Goal: Information Seeking & Learning: Learn about a topic

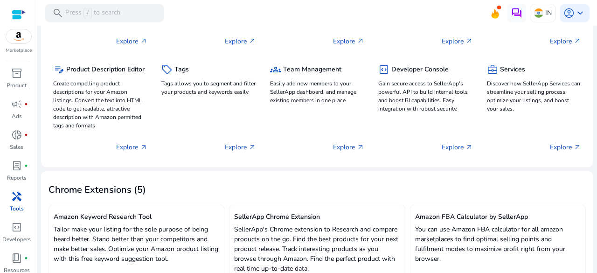
scroll to position [215, 0]
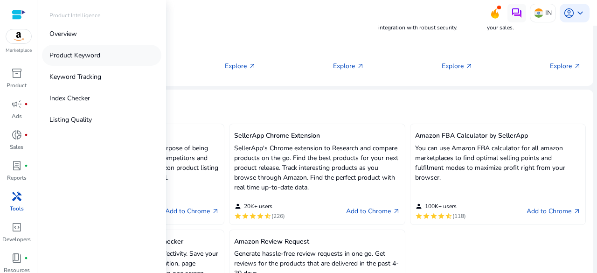
click at [81, 54] on p "Product Keyword" at bounding box center [74, 55] width 51 height 10
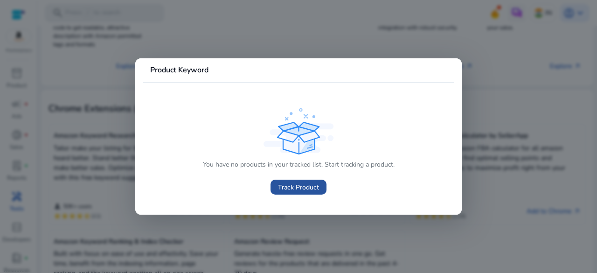
click at [281, 184] on span "Track Product" at bounding box center [298, 187] width 41 height 10
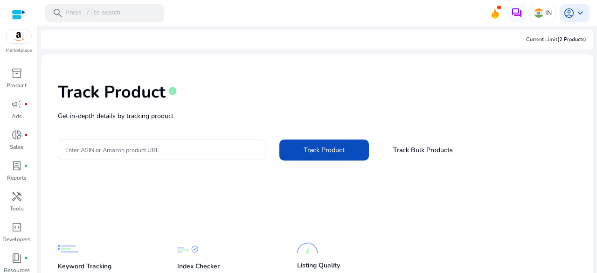
click at [140, 159] on div at bounding box center [161, 149] width 193 height 21
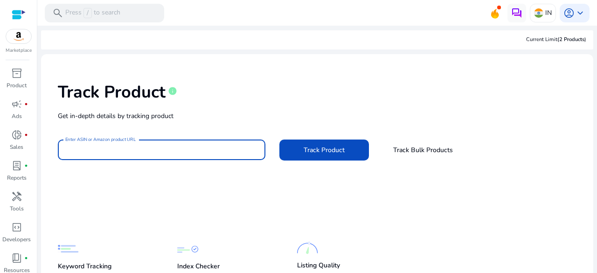
click at [156, 152] on input "Enter ASIN or Amazon product URL" at bounding box center [161, 150] width 193 height 10
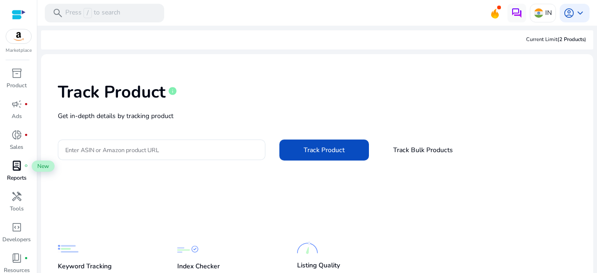
click at [17, 167] on span "lab_profile" at bounding box center [16, 165] width 11 height 11
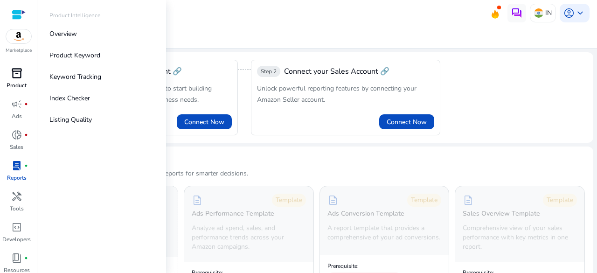
click at [14, 79] on span "inventory_2" at bounding box center [16, 73] width 11 height 11
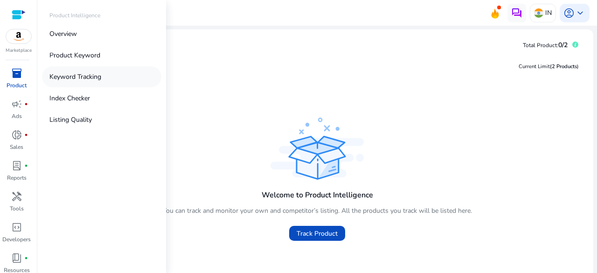
click at [88, 83] on link "Keyword Tracking" at bounding box center [101, 76] width 119 height 21
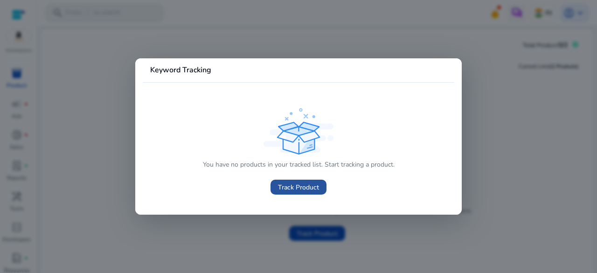
click at [309, 186] on span "Track Product" at bounding box center [298, 187] width 41 height 10
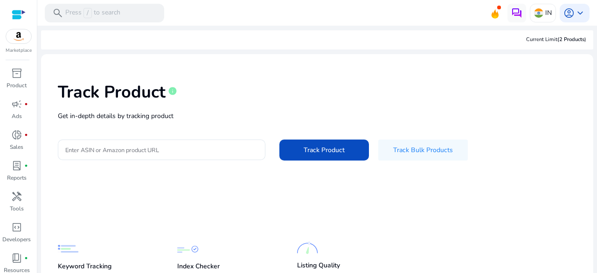
click at [135, 89] on h1 "Track Product" at bounding box center [112, 92] width 108 height 20
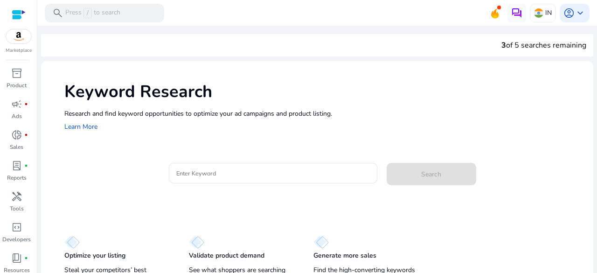
scroll to position [23, 0]
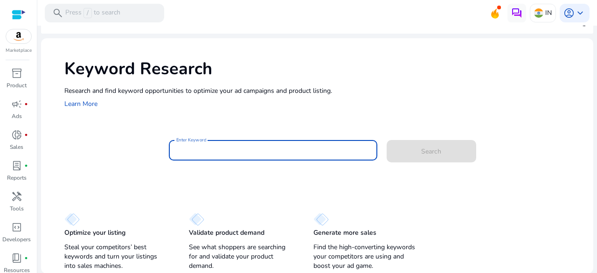
click at [346, 153] on input "Enter Keyword" at bounding box center [273, 150] width 194 height 10
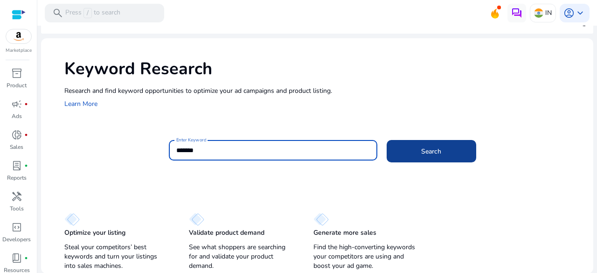
type input "*******"
click at [430, 143] on span at bounding box center [432, 151] width 90 height 22
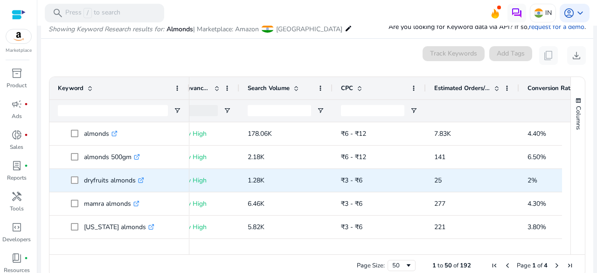
scroll to position [0, 205]
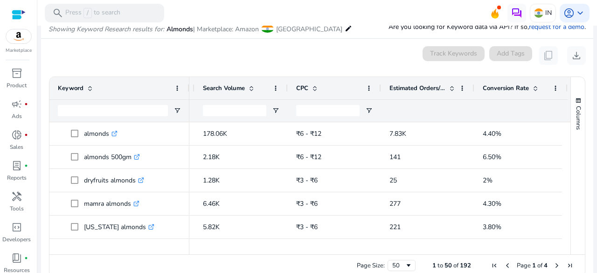
click at [534, 82] on div "Conversion Rate" at bounding box center [516, 88] width 66 height 18
click at [524, 88] on span "Conversion Rate" at bounding box center [506, 88] width 46 height 8
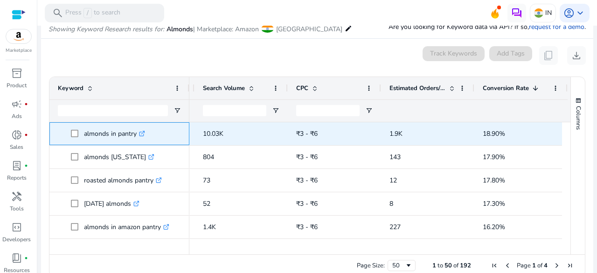
drag, startPoint x: 88, startPoint y: 132, endPoint x: 130, endPoint y: 134, distance: 42.0
click at [130, 134] on p "almonds in pantry .st0{fill:#2c8af8}" at bounding box center [114, 133] width 61 height 19
drag, startPoint x: 83, startPoint y: 134, endPoint x: 138, endPoint y: 136, distance: 54.6
click at [138, 136] on span "almonds in pantry .st0{fill:#2c8af8}" at bounding box center [126, 133] width 110 height 19
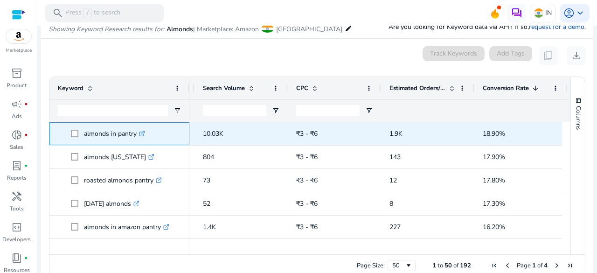
copy span "almonds in pantry"
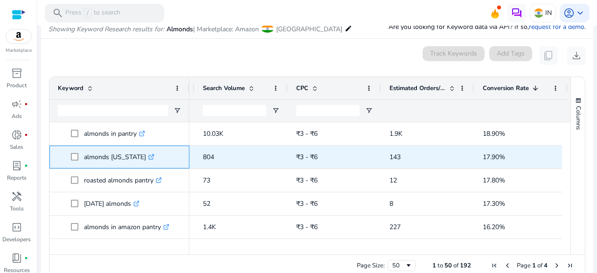
drag, startPoint x: 86, startPoint y: 155, endPoint x: 126, endPoint y: 158, distance: 40.7
click at [126, 158] on p "almonds california .st0{fill:#2c8af8}" at bounding box center [119, 156] width 70 height 19
drag, startPoint x: 83, startPoint y: 157, endPoint x: 138, endPoint y: 158, distance: 55.0
click at [138, 158] on span "almonds california .st0{fill:#2c8af8}" at bounding box center [126, 156] width 110 height 19
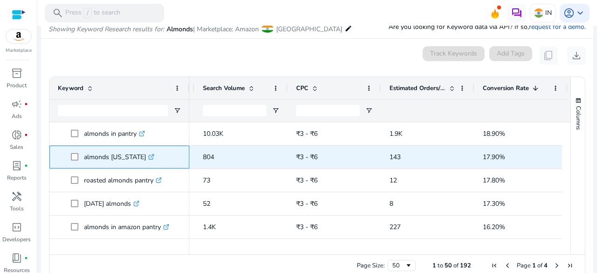
copy span "almonds california"
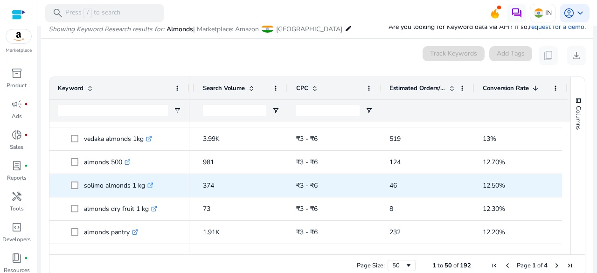
scroll to position [137, 0]
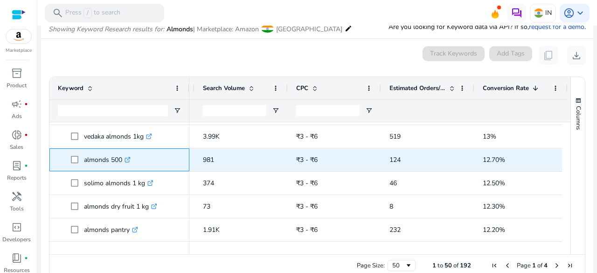
drag, startPoint x: 85, startPoint y: 158, endPoint x: 128, endPoint y: 160, distance: 43.0
click at [128, 160] on p "almonds 500 .st0{fill:#2c8af8}" at bounding box center [107, 159] width 47 height 19
copy p "almonds 500"
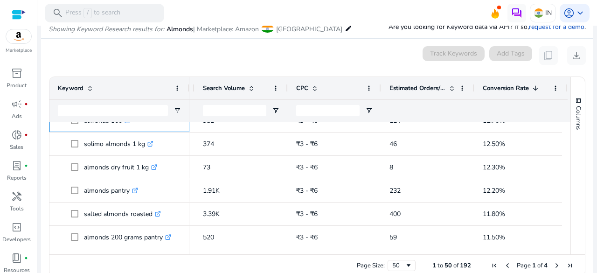
scroll to position [176, 0]
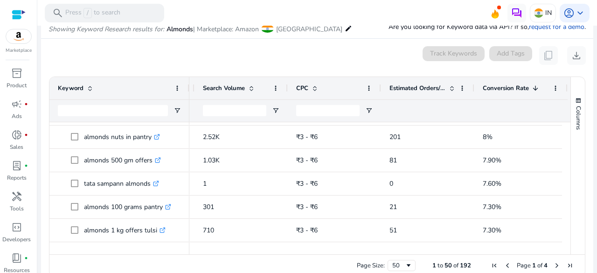
click at [248, 93] on div "Search Volume" at bounding box center [236, 88] width 66 height 18
click at [251, 89] on span at bounding box center [251, 87] width 7 height 7
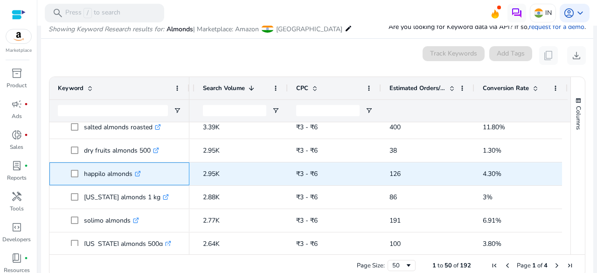
drag, startPoint x: 131, startPoint y: 174, endPoint x: 82, endPoint y: 173, distance: 49.9
click at [82, 173] on span "happilo almonds .st0{fill:#2c8af8}" at bounding box center [126, 173] width 110 height 19
copy span "happilo almonds"
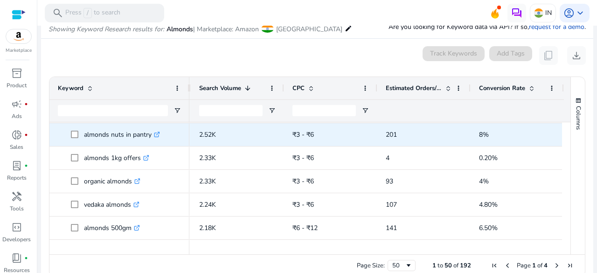
click at [84, 135] on p "almonds nuts in pantry .st0{fill:#2c8af8}" at bounding box center [122, 134] width 76 height 19
click at [87, 130] on p "almonds nuts in pantry .st0{fill:#2c8af8}" at bounding box center [122, 134] width 76 height 19
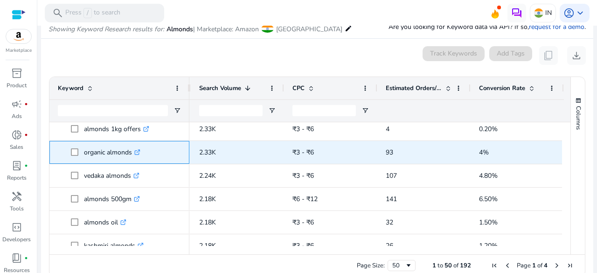
drag, startPoint x: 84, startPoint y: 152, endPoint x: 132, endPoint y: 149, distance: 48.1
click at [132, 149] on p "organic almonds .st0{fill:#2c8af8}" at bounding box center [112, 152] width 56 height 19
copy p "organic almonds"
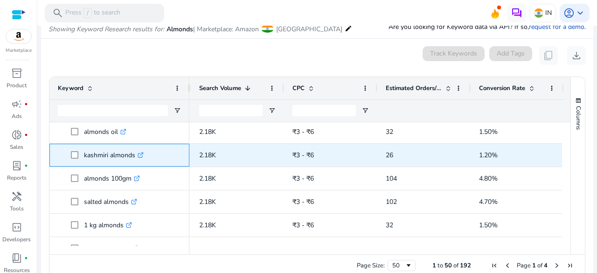
drag, startPoint x: 83, startPoint y: 152, endPoint x: 138, endPoint y: 154, distance: 55.5
click at [138, 154] on span "kashmiri almonds .st0{fill:#2c8af8}" at bounding box center [126, 154] width 110 height 19
copy span "kashmiri almonds"
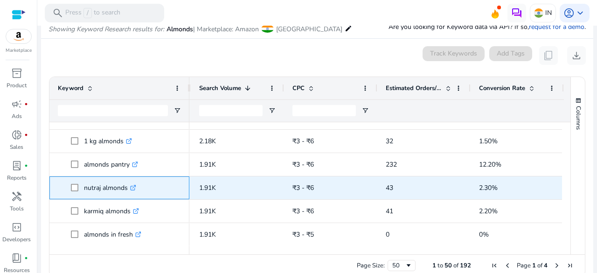
drag, startPoint x: 86, startPoint y: 187, endPoint x: 121, endPoint y: 186, distance: 35.0
click at [121, 186] on p "nutraj almonds .st0{fill:#2c8af8}" at bounding box center [110, 187] width 52 height 19
drag, startPoint x: 82, startPoint y: 187, endPoint x: 131, endPoint y: 188, distance: 49.0
click at [131, 188] on span "nutraj almonds .st0{fill:#2c8af8}" at bounding box center [126, 187] width 110 height 19
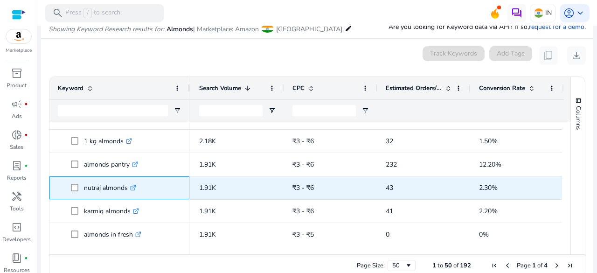
copy span "nutraj almonds"
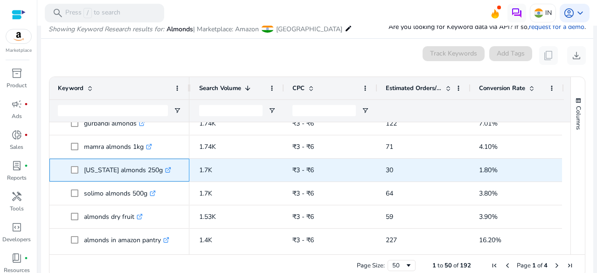
drag, startPoint x: 82, startPoint y: 168, endPoint x: 152, endPoint y: 168, distance: 69.9
click at [152, 168] on span "california almonds 250g .st0{fill:#2c8af8}" at bounding box center [126, 169] width 110 height 19
click at [89, 164] on p "california almonds 250g .st0{fill:#2c8af8}" at bounding box center [127, 169] width 87 height 19
drag, startPoint x: 83, startPoint y: 169, endPoint x: 156, endPoint y: 169, distance: 72.3
click at [156, 169] on p "california almonds 250g .st0{fill:#2c8af8}" at bounding box center [127, 169] width 87 height 19
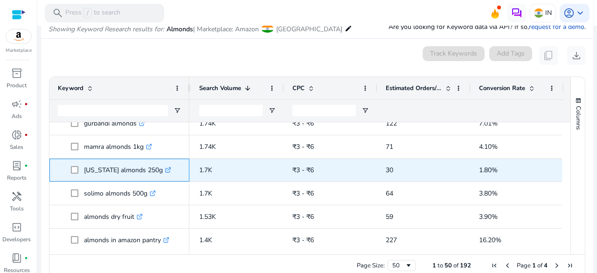
copy p "california almonds 250g"
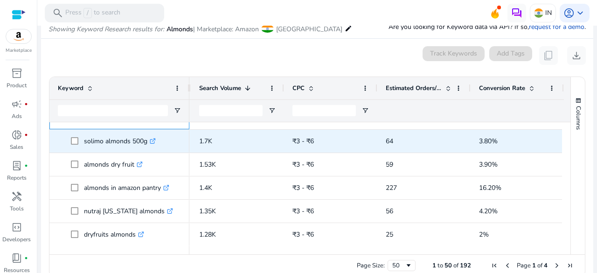
scroll to position [1042, 0]
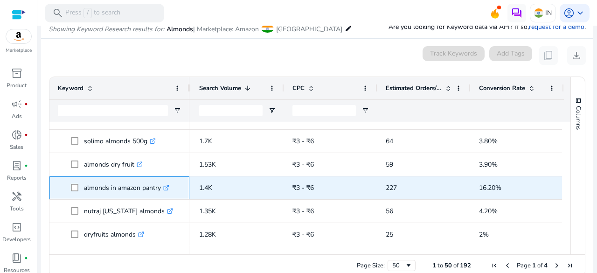
drag, startPoint x: 83, startPoint y: 186, endPoint x: 161, endPoint y: 181, distance: 78.5
click at [161, 181] on span "almonds in amazon pantry .st0{fill:#2c8af8}" at bounding box center [126, 187] width 110 height 19
copy span "almonds in amazon pantry"
